Goal: Register for event/course

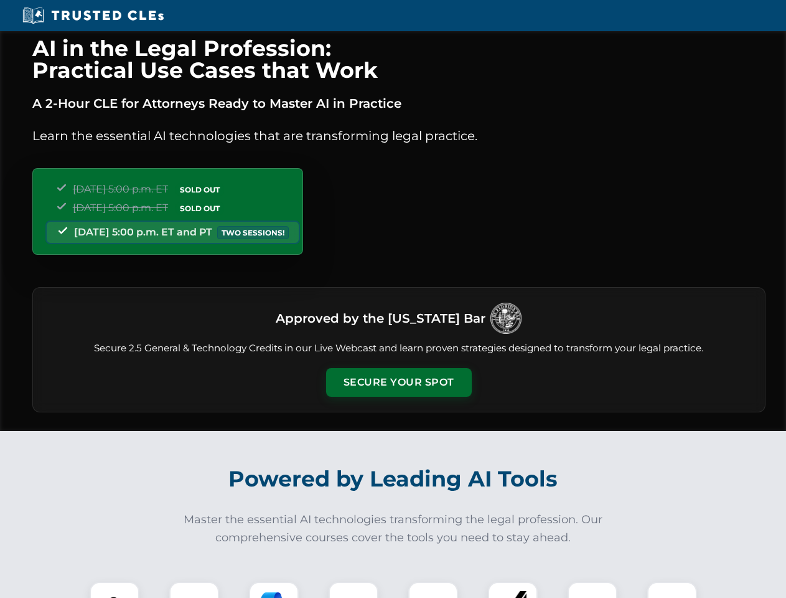
click at [398, 382] on button "Secure Your Spot" at bounding box center [399, 382] width 146 height 29
click at [115, 590] on img at bounding box center [114, 606] width 36 height 36
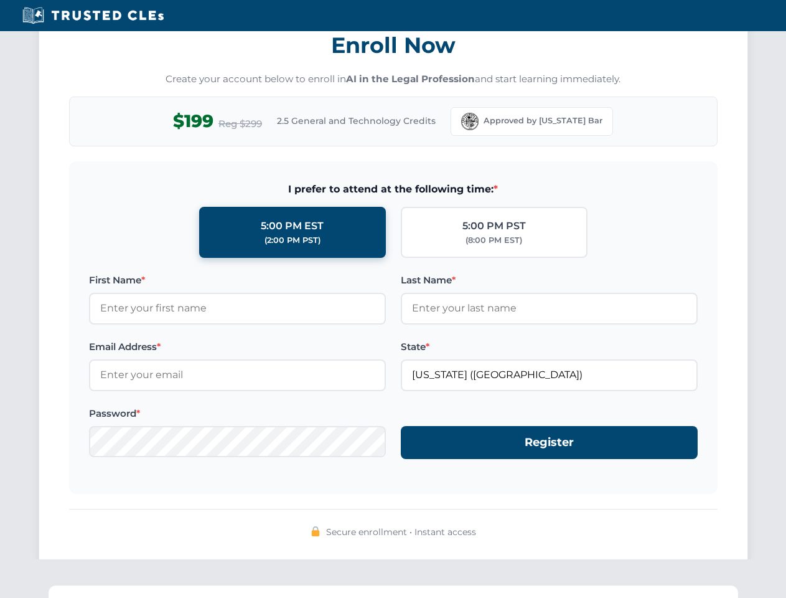
scroll to position [1222, 0]
